Goal: Find specific page/section: Find specific page/section

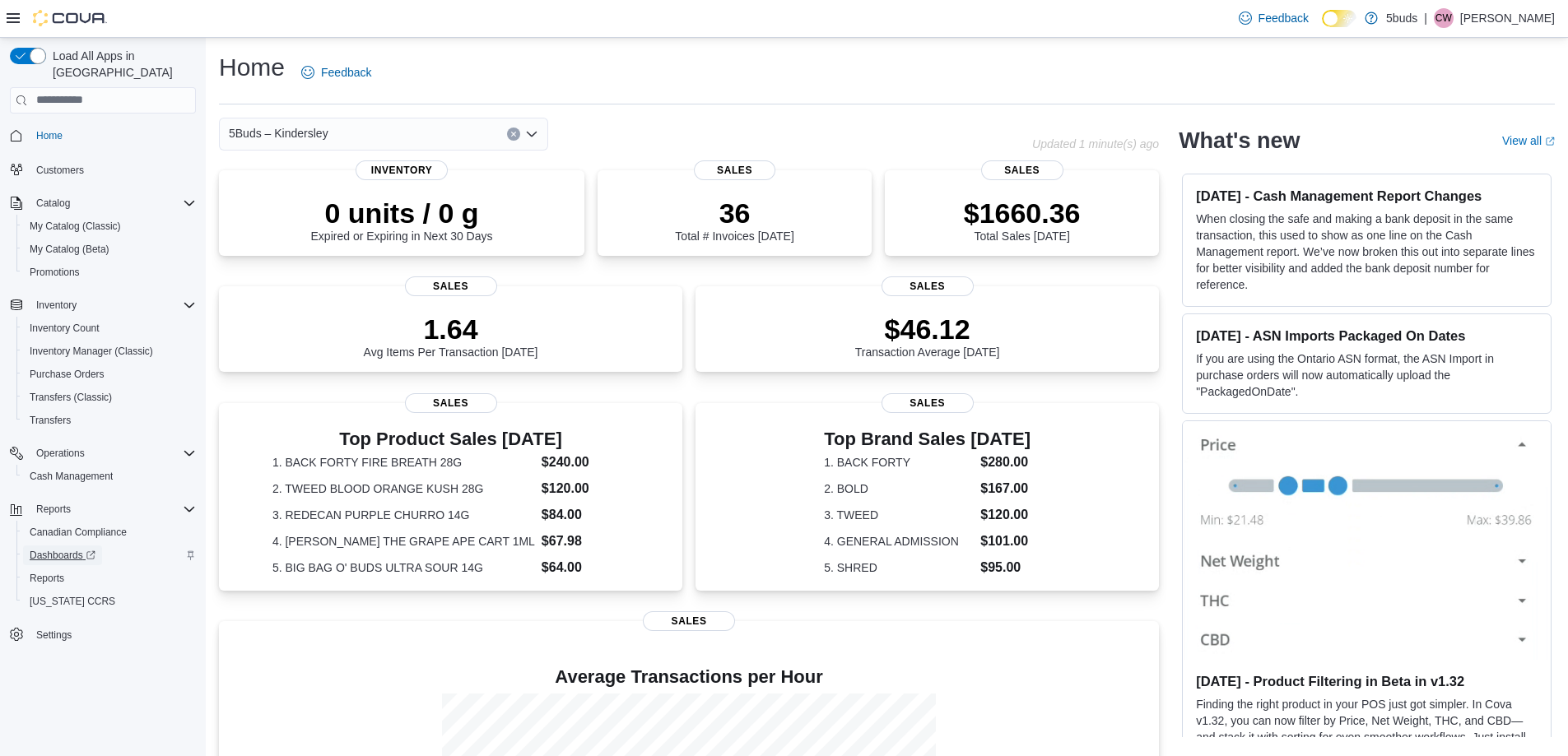
click at [63, 546] on span "Dashboards" at bounding box center [63, 556] width 65 height 20
